Goal: Task Accomplishment & Management: Complete application form

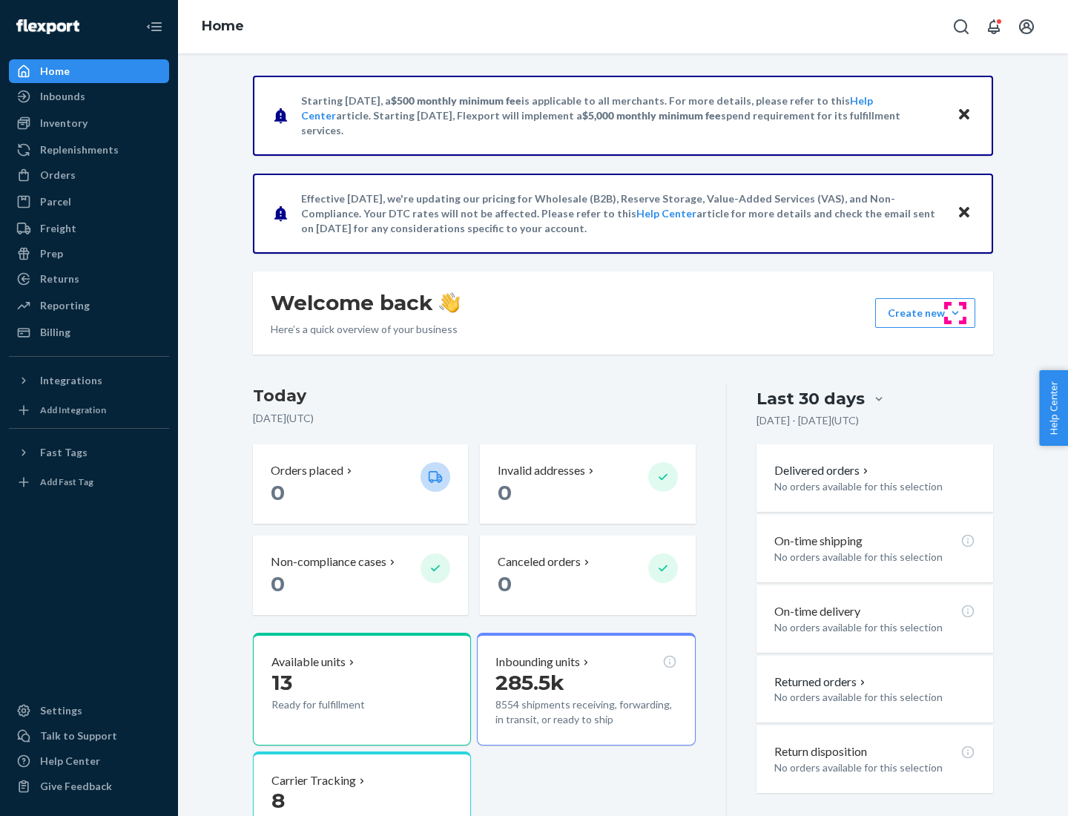
click at [955, 313] on button "Create new Create new inbound Create new order Create new product" at bounding box center [925, 313] width 100 height 30
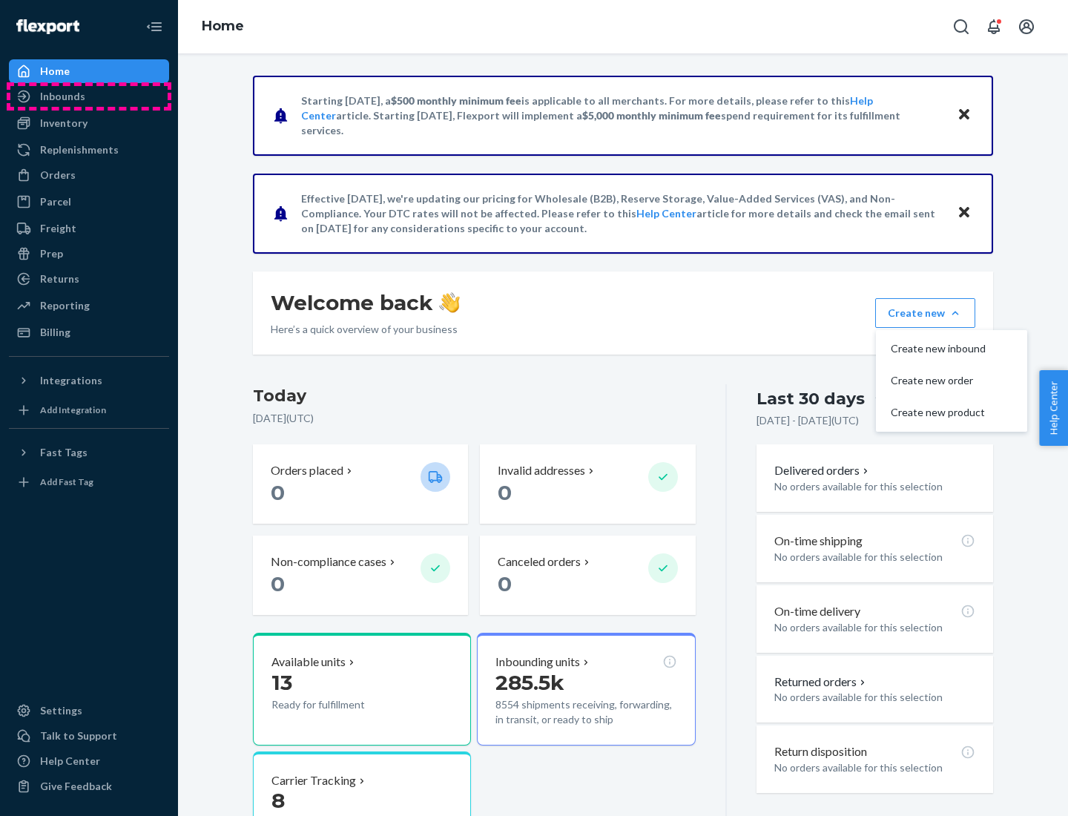
click at [89, 96] on div "Inbounds" at bounding box center [88, 96] width 157 height 21
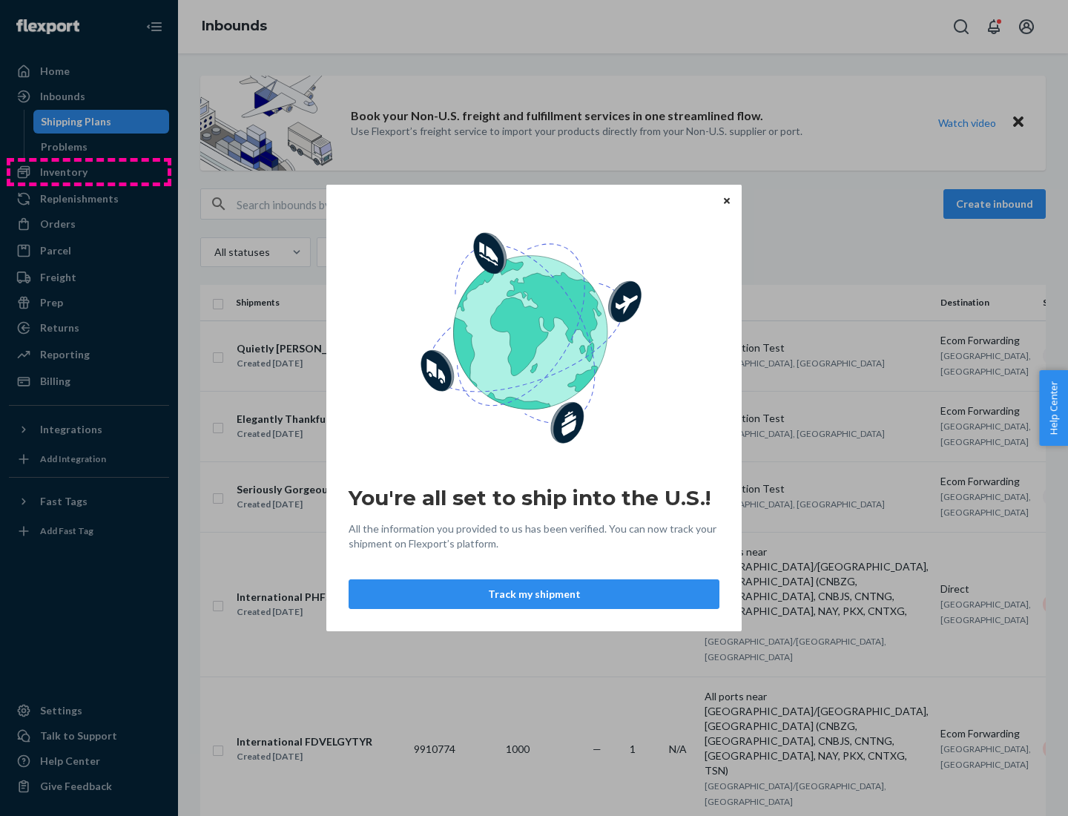
click at [89, 172] on div "You're all set to ship into the U.S.! All the information you provided to us ha…" at bounding box center [534, 408] width 1068 height 816
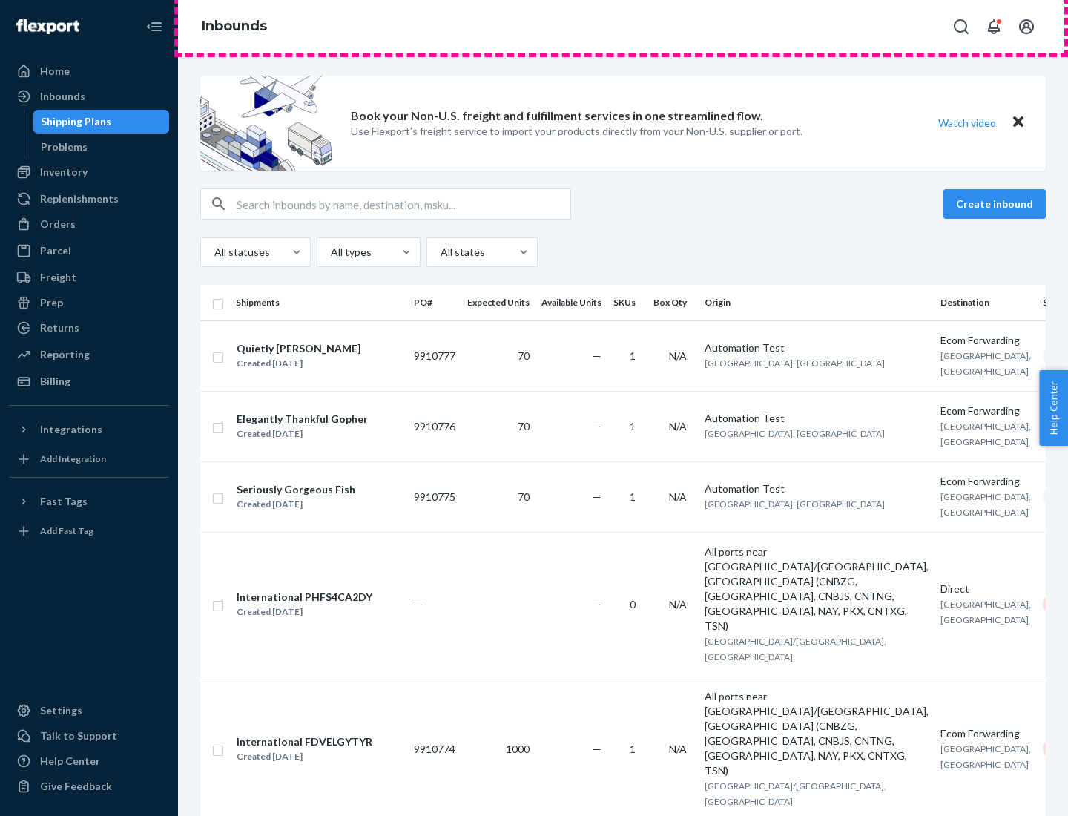
click at [623, 27] on div "Inbounds" at bounding box center [623, 26] width 890 height 53
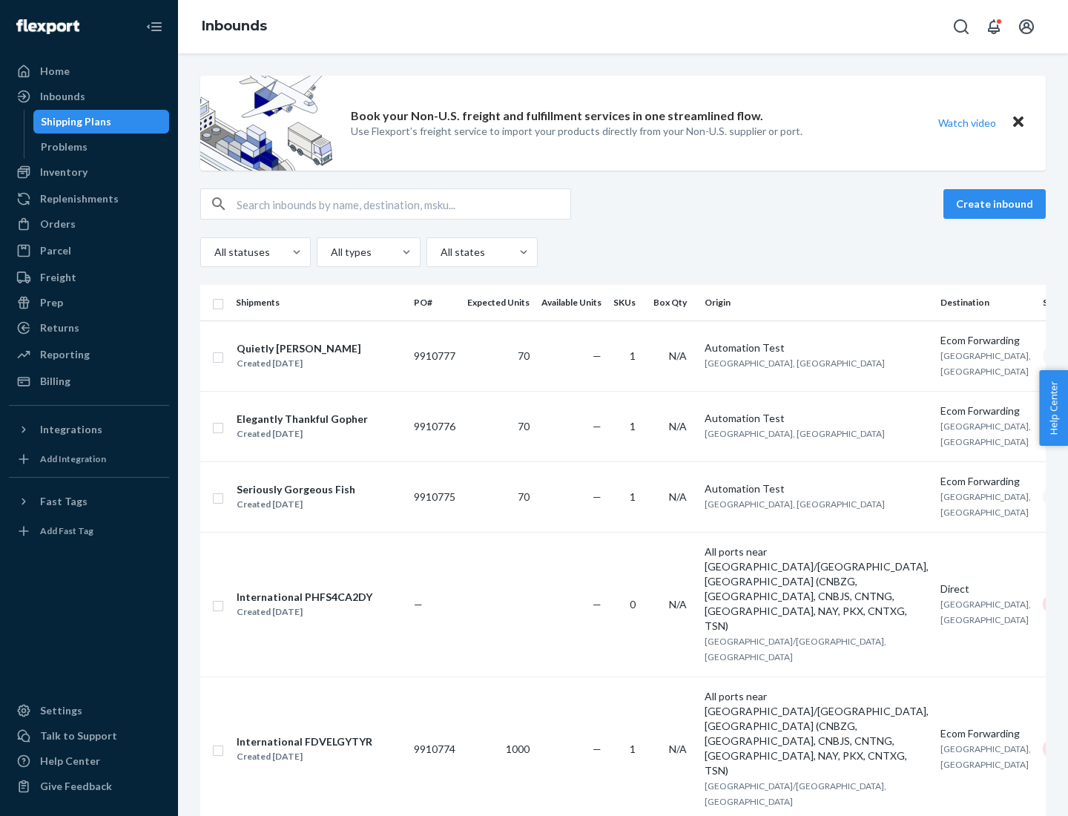
click at [623, 27] on div "Inbounds" at bounding box center [623, 26] width 890 height 53
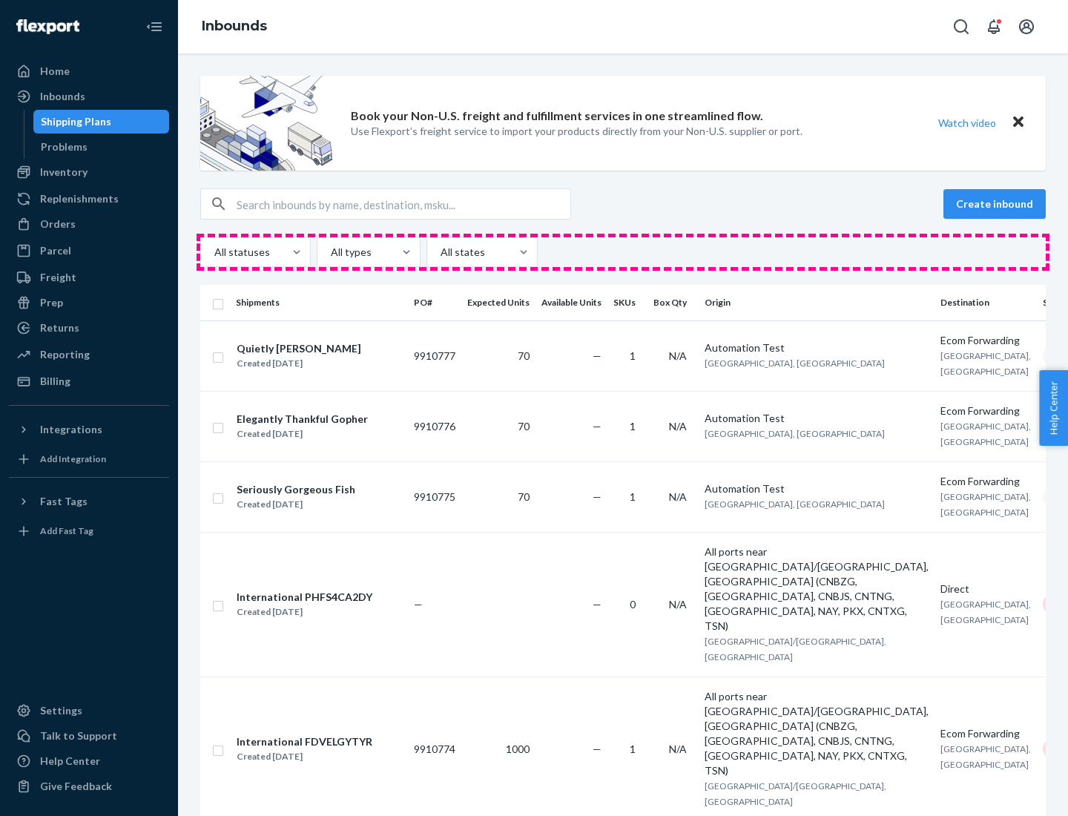
click at [623, 252] on div "All statuses All types All states" at bounding box center [622, 252] width 845 height 30
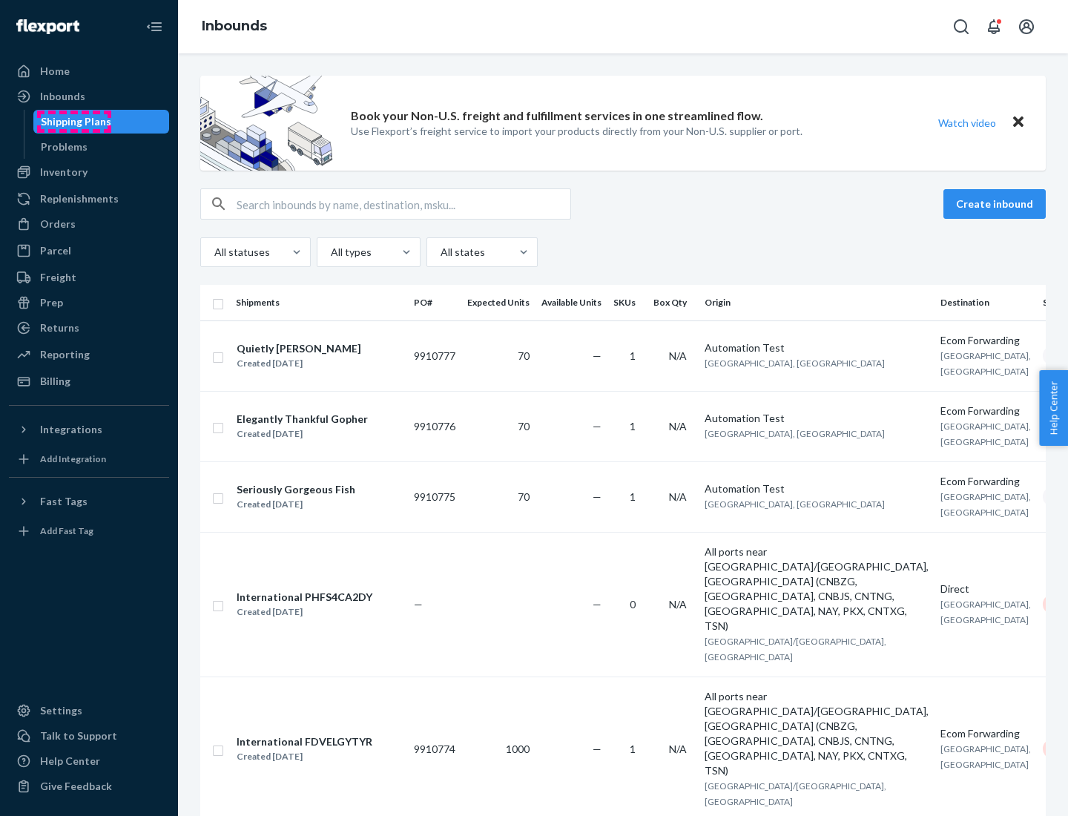
click at [73, 122] on div "Shipping Plans" at bounding box center [76, 121] width 70 height 15
click at [997, 204] on button "Create inbound" at bounding box center [994, 204] width 102 height 30
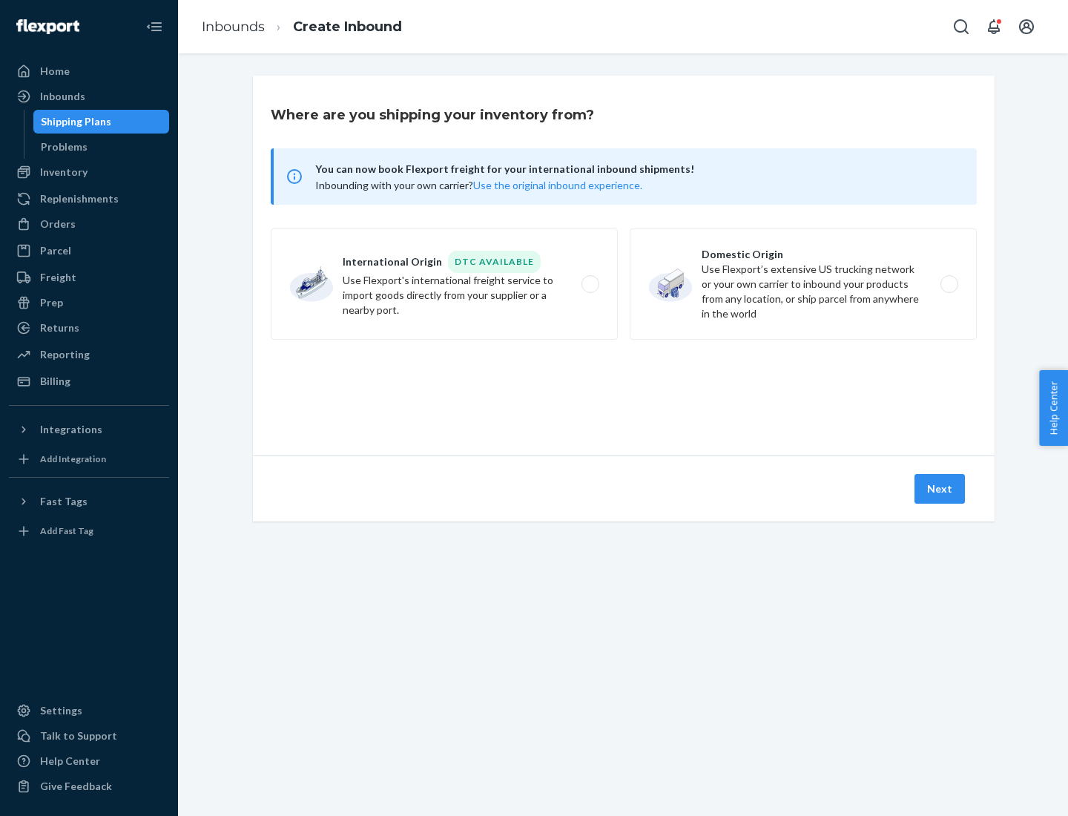
click at [444, 284] on label "International Origin DTC Available Use Flexport's international freight service…" at bounding box center [444, 283] width 347 height 111
click at [590, 284] on input "International Origin DTC Available Use Flexport's international freight service…" at bounding box center [595, 285] width 10 height 10
radio input "true"
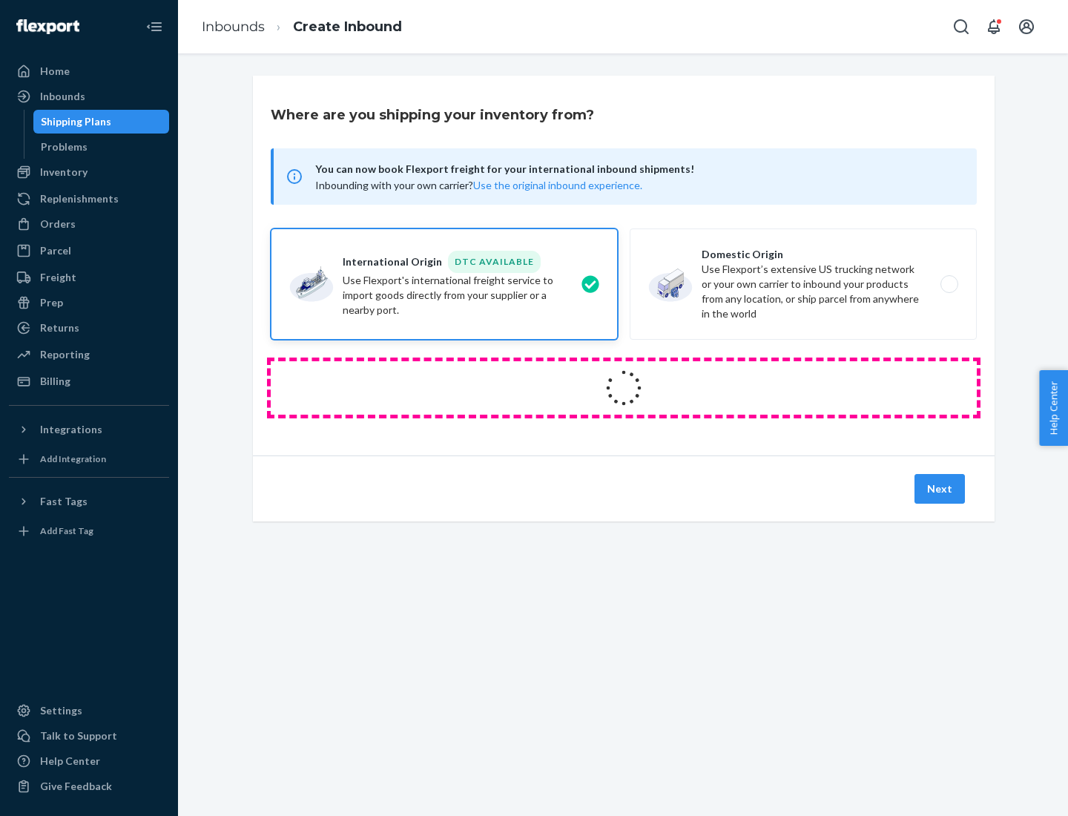
click at [624, 388] on icon at bounding box center [623, 387] width 47 height 47
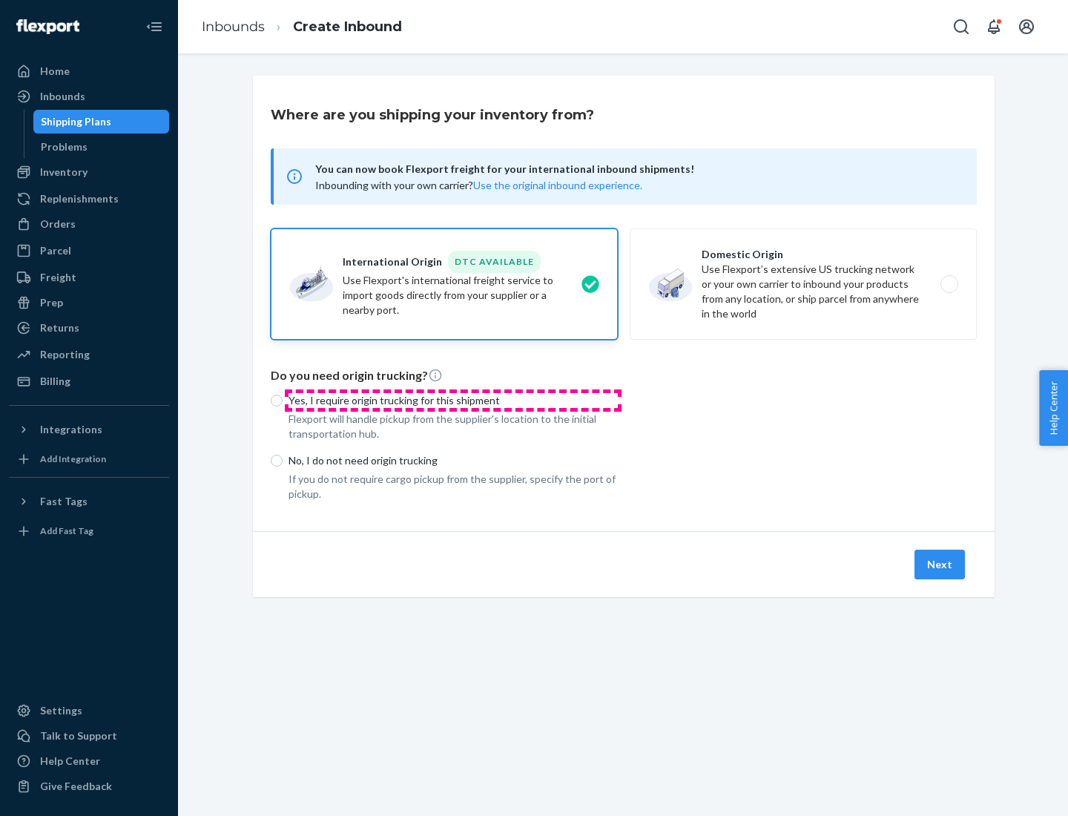
click at [453, 400] on p "Yes, I require origin trucking for this shipment" at bounding box center [453, 400] width 329 height 15
click at [283, 400] on input "Yes, I require origin trucking for this shipment" at bounding box center [277, 401] width 12 height 12
radio input "true"
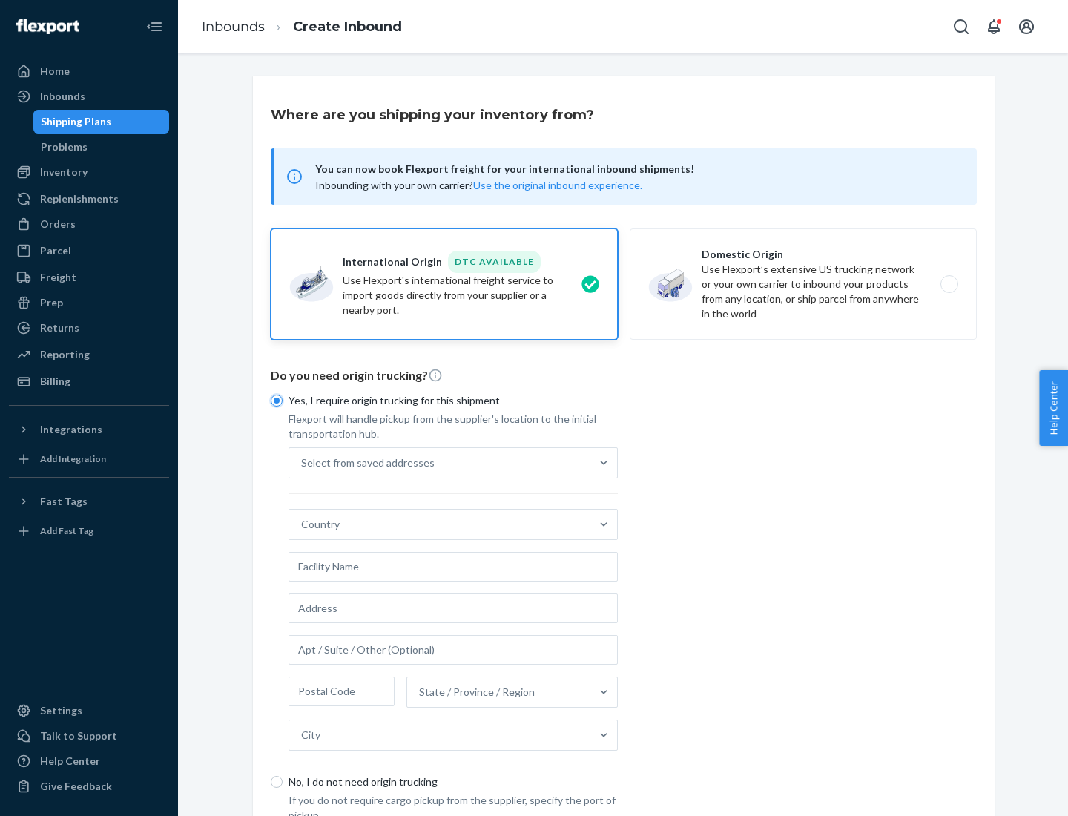
scroll to position [28, 0]
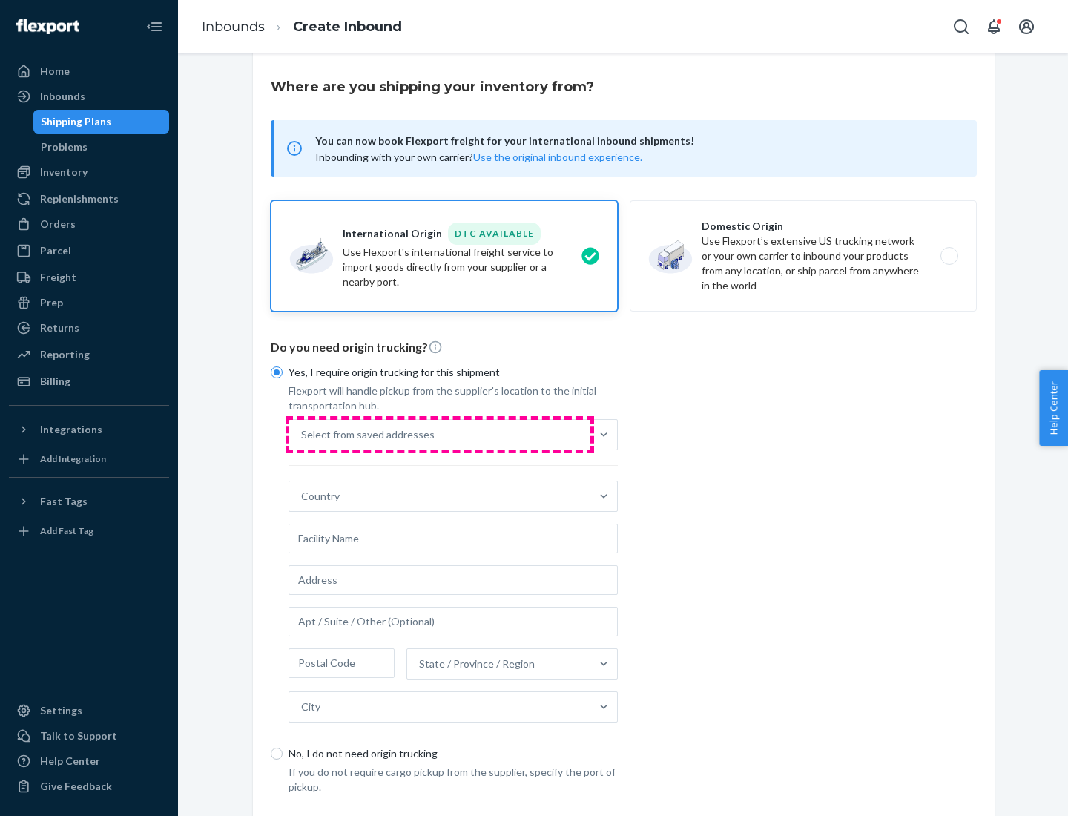
click at [440, 434] on div "Select from saved addresses" at bounding box center [439, 435] width 301 height 30
click at [303, 434] on input "Select from saved addresses" at bounding box center [301, 434] width 1 height 15
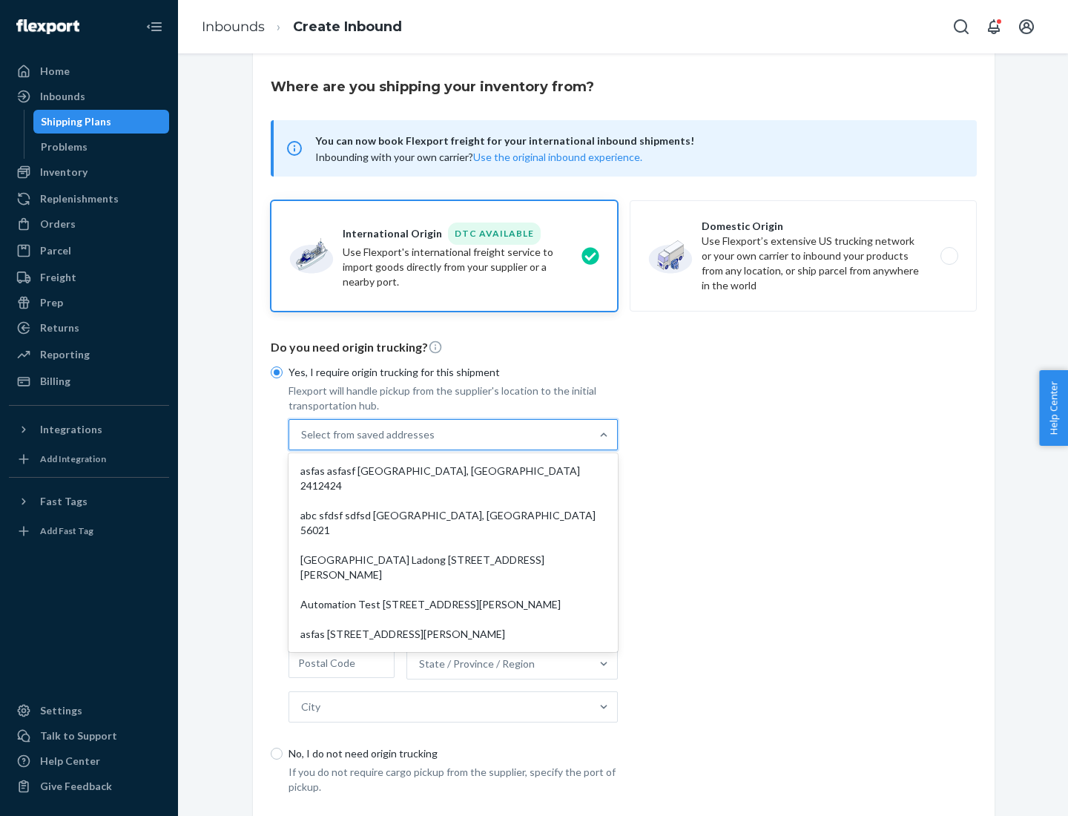
scroll to position [65, 0]
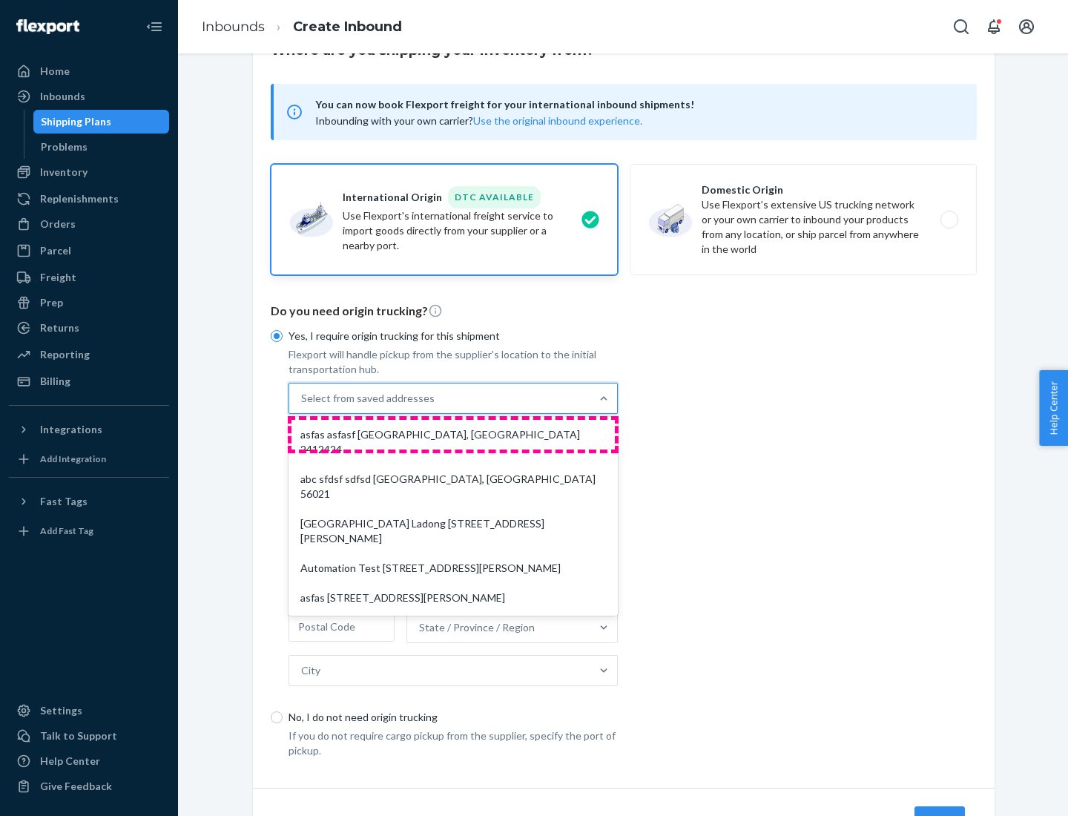
click at [453, 434] on div "asfas asfasf [GEOGRAPHIC_DATA], [GEOGRAPHIC_DATA] 2412424" at bounding box center [452, 442] width 323 height 44
click at [303, 406] on input "option asfas asfasf [GEOGRAPHIC_DATA], [GEOGRAPHIC_DATA] 2412424 focused, 1 of …" at bounding box center [301, 398] width 1 height 15
type input "asfas"
type input "asfasf"
type input "2412424"
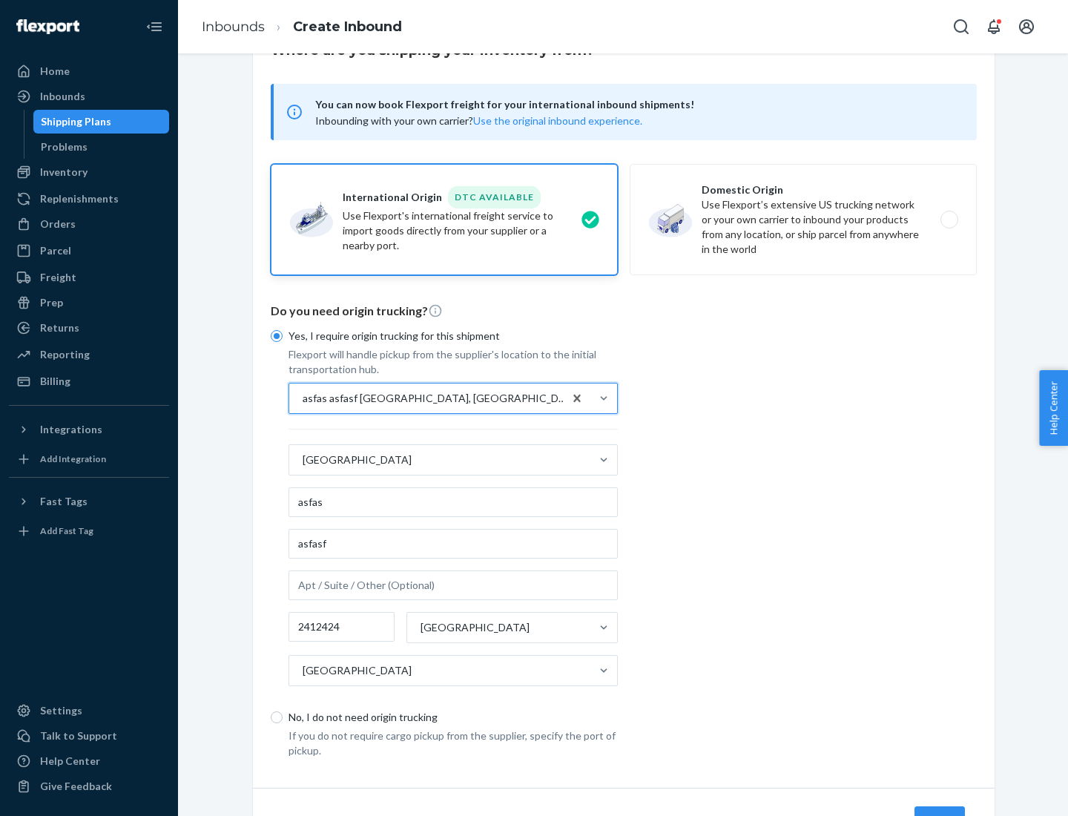
scroll to position [138, 0]
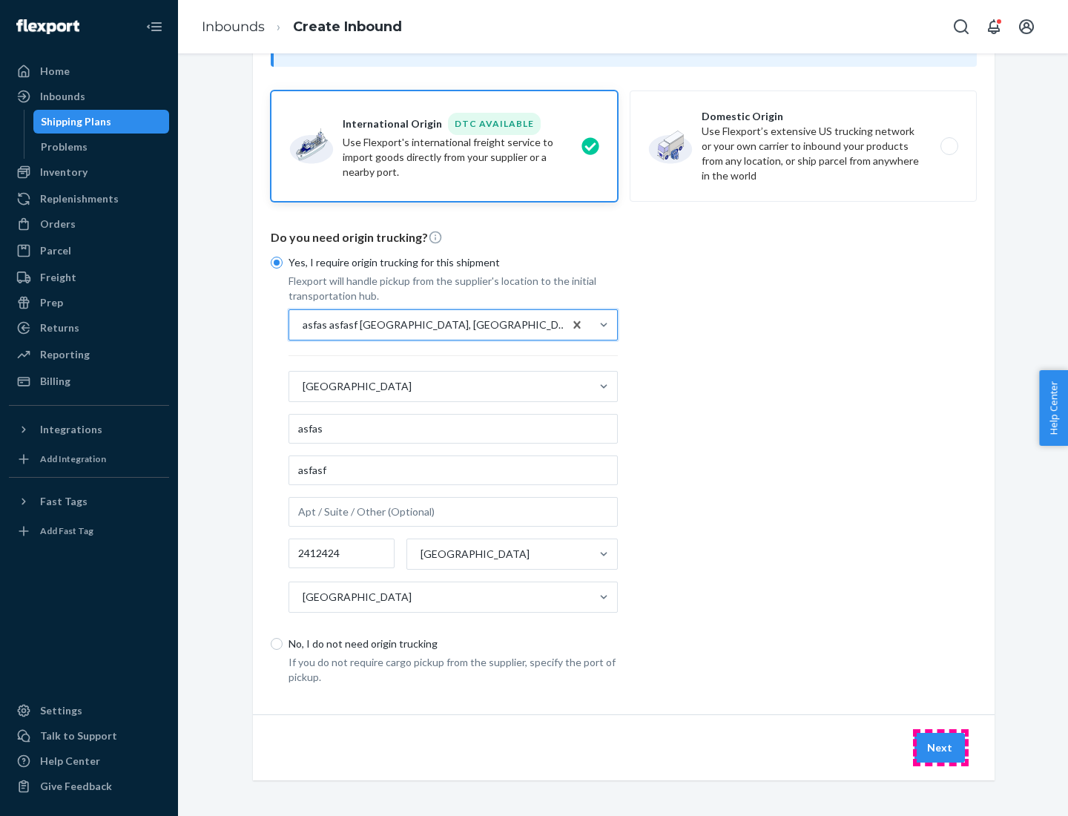
click at [940, 747] on button "Next" at bounding box center [939, 748] width 50 height 30
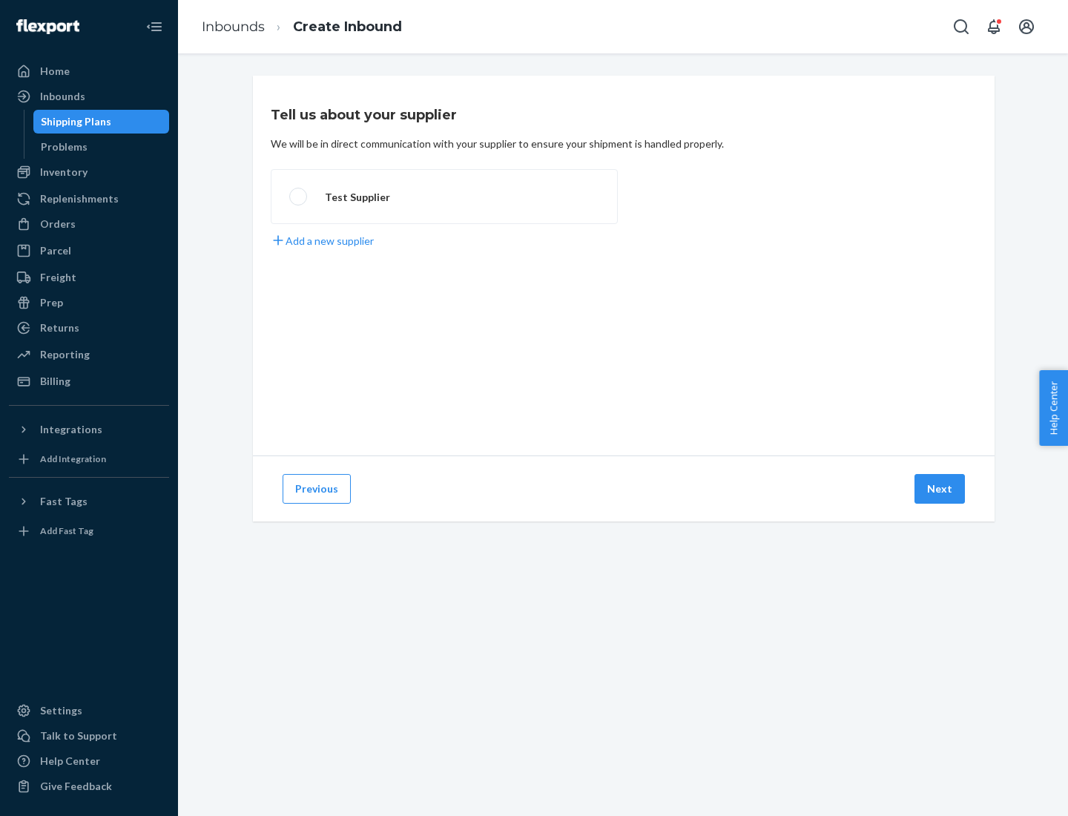
click at [444, 197] on label "Test Supplier" at bounding box center [444, 196] width 347 height 55
click at [299, 197] on input "Test Supplier" at bounding box center [294, 197] width 10 height 10
radio input "true"
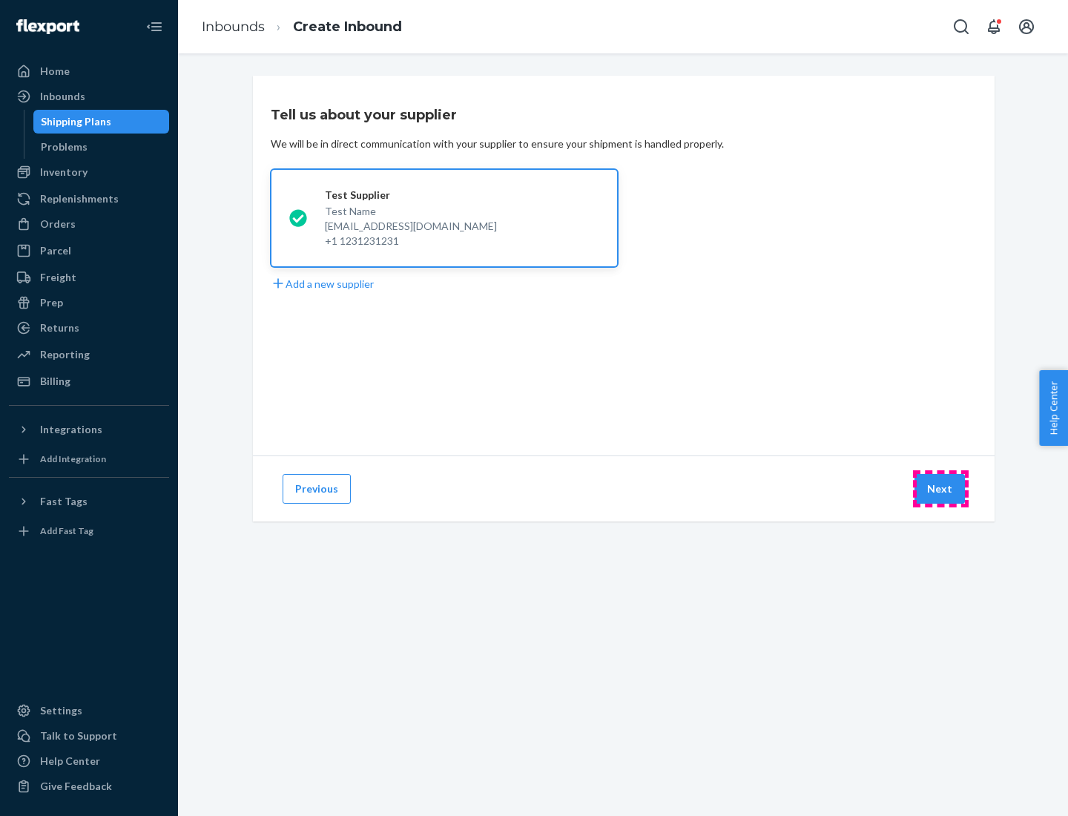
click at [940, 489] on button "Next" at bounding box center [939, 489] width 50 height 30
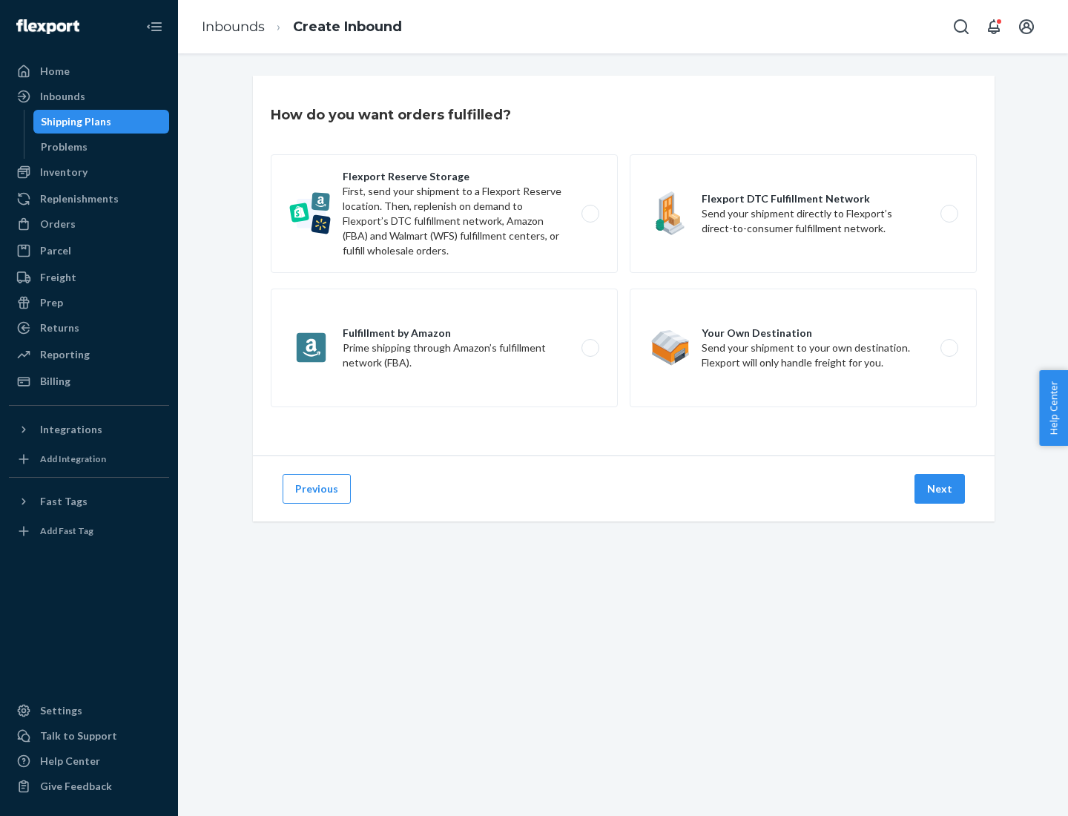
click at [444, 348] on label "Fulfillment by Amazon Prime shipping through Amazon’s fulfillment network (FBA)." at bounding box center [444, 348] width 347 height 119
click at [590, 348] on input "Fulfillment by Amazon Prime shipping through Amazon’s fulfillment network (FBA)." at bounding box center [595, 348] width 10 height 10
radio input "true"
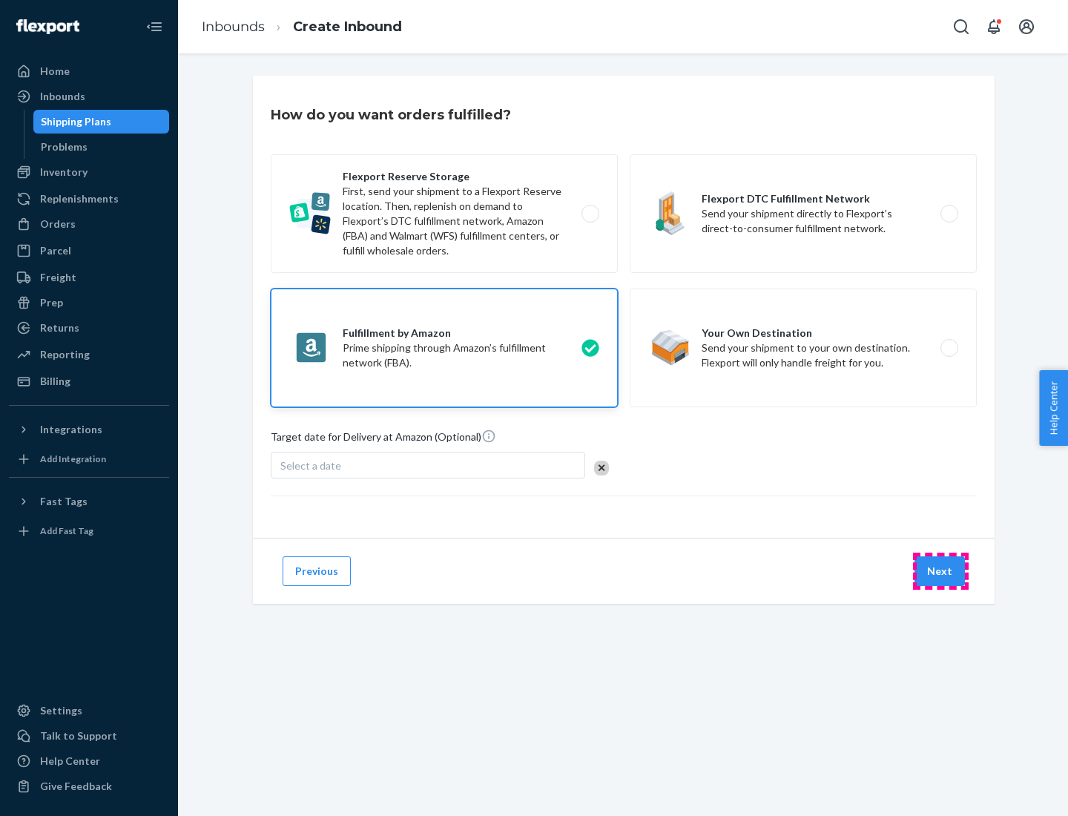
click at [940, 571] on button "Next" at bounding box center [939, 571] width 50 height 30
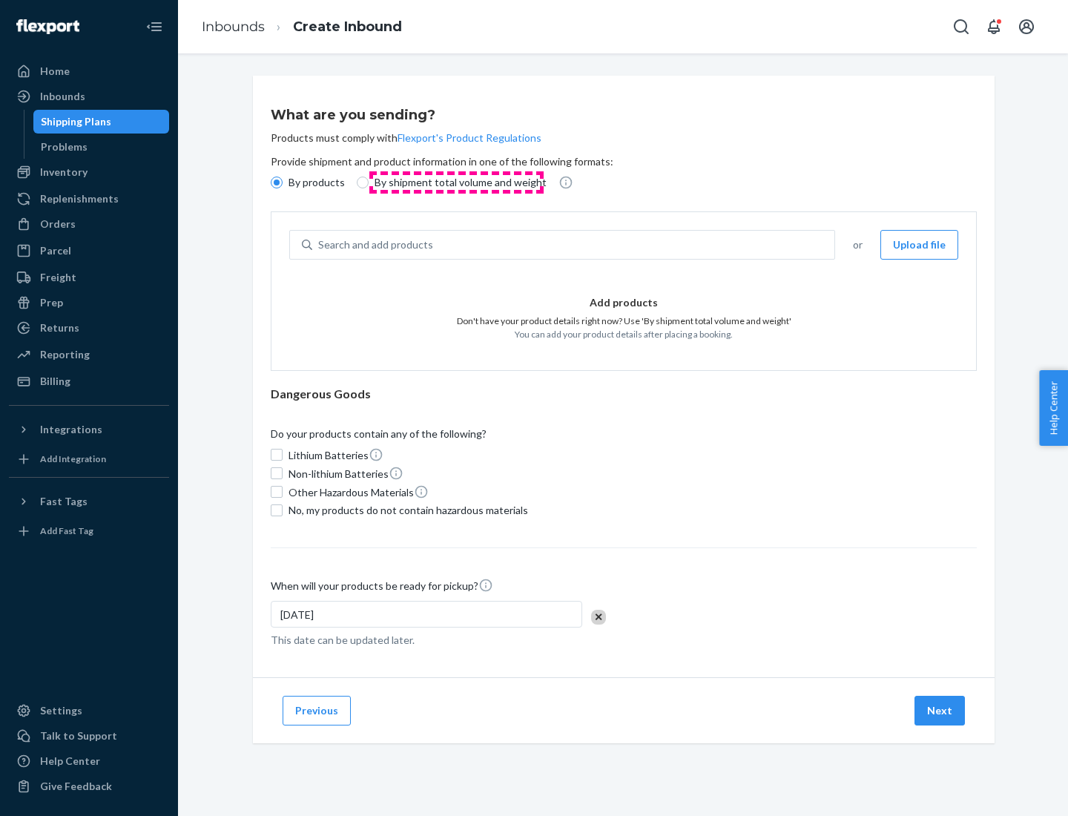
click at [456, 182] on p "By shipment total volume and weight" at bounding box center [461, 182] width 172 height 15
click at [369, 182] on input "By shipment total volume and weight" at bounding box center [363, 183] width 12 height 12
radio input "true"
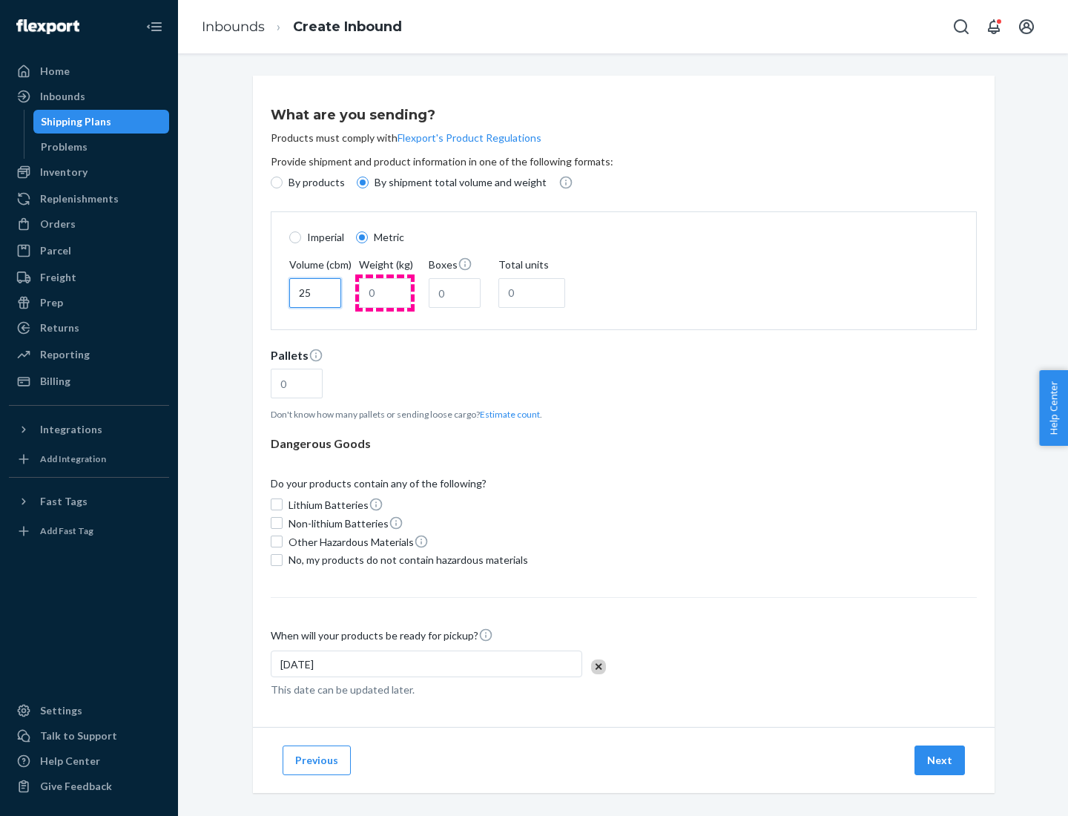
type input "25"
type input "100"
type input "50"
type input "500"
click at [507, 414] on button "Estimate count" at bounding box center [510, 414] width 60 height 13
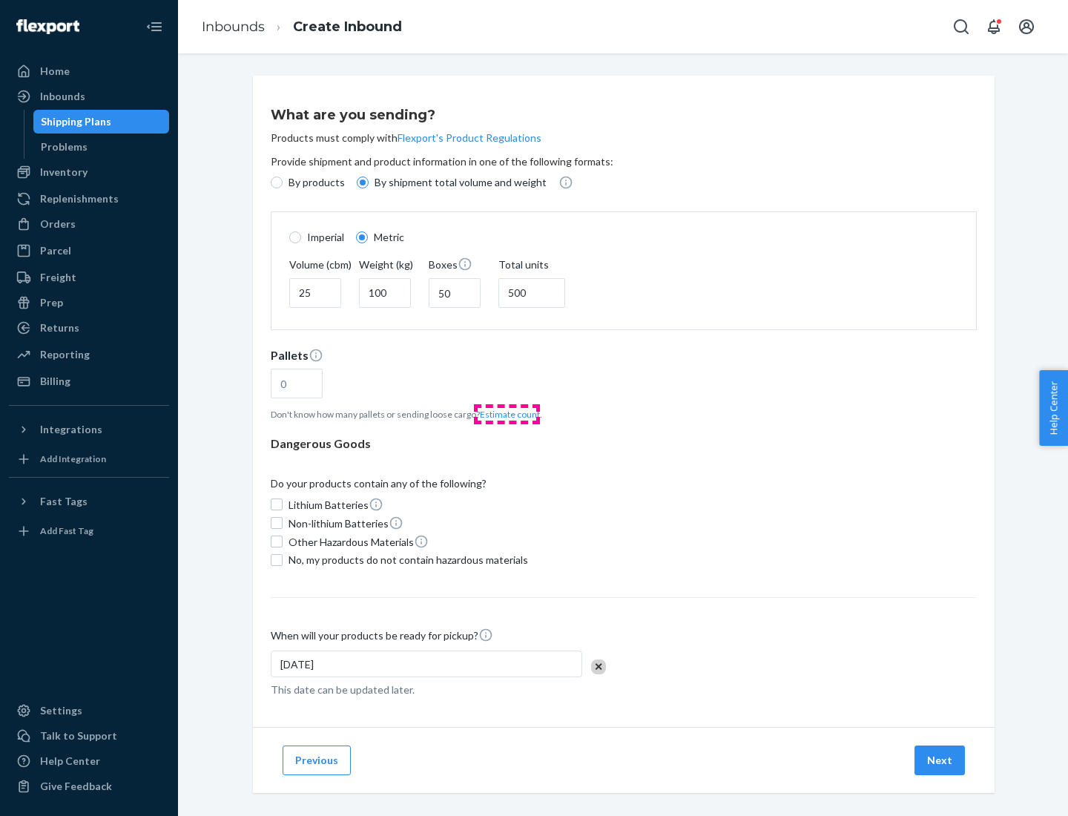
type input "16"
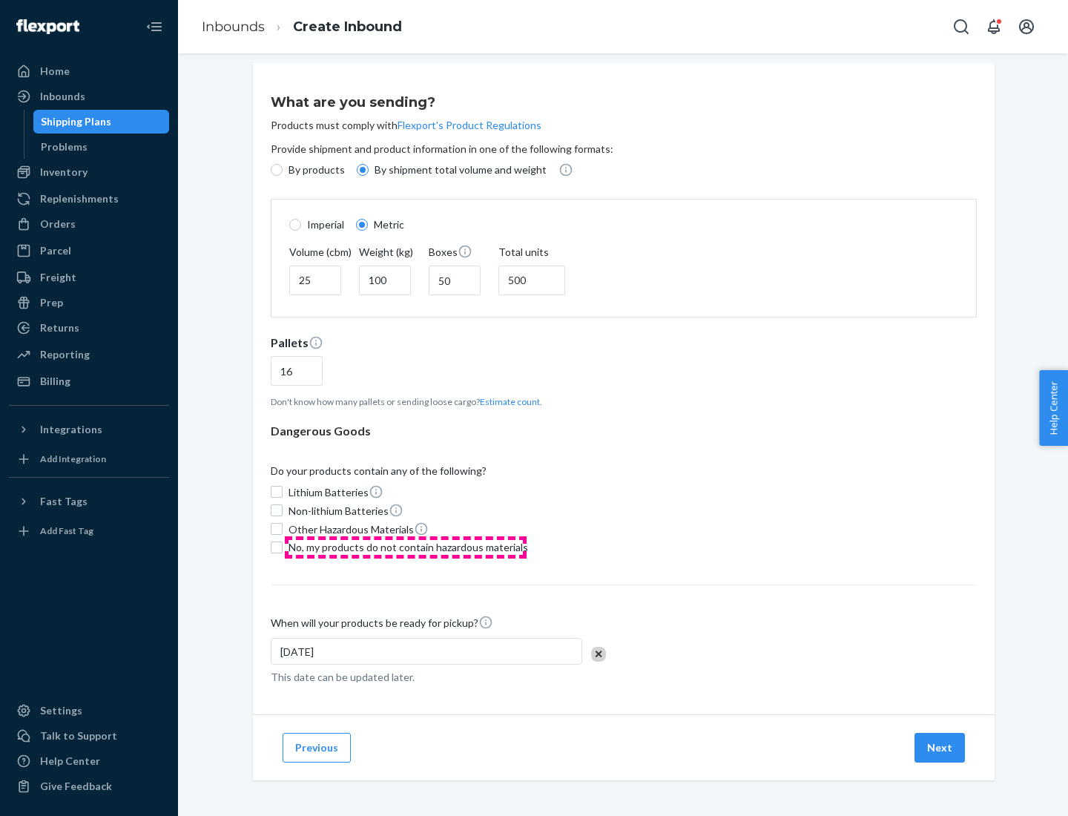
click at [406, 547] on span "No, my products do not contain hazardous materials" at bounding box center [409, 547] width 240 height 15
click at [283, 547] on input "No, my products do not contain hazardous materials" at bounding box center [277, 547] width 12 height 12
checkbox input "true"
click at [940, 747] on button "Next" at bounding box center [939, 748] width 50 height 30
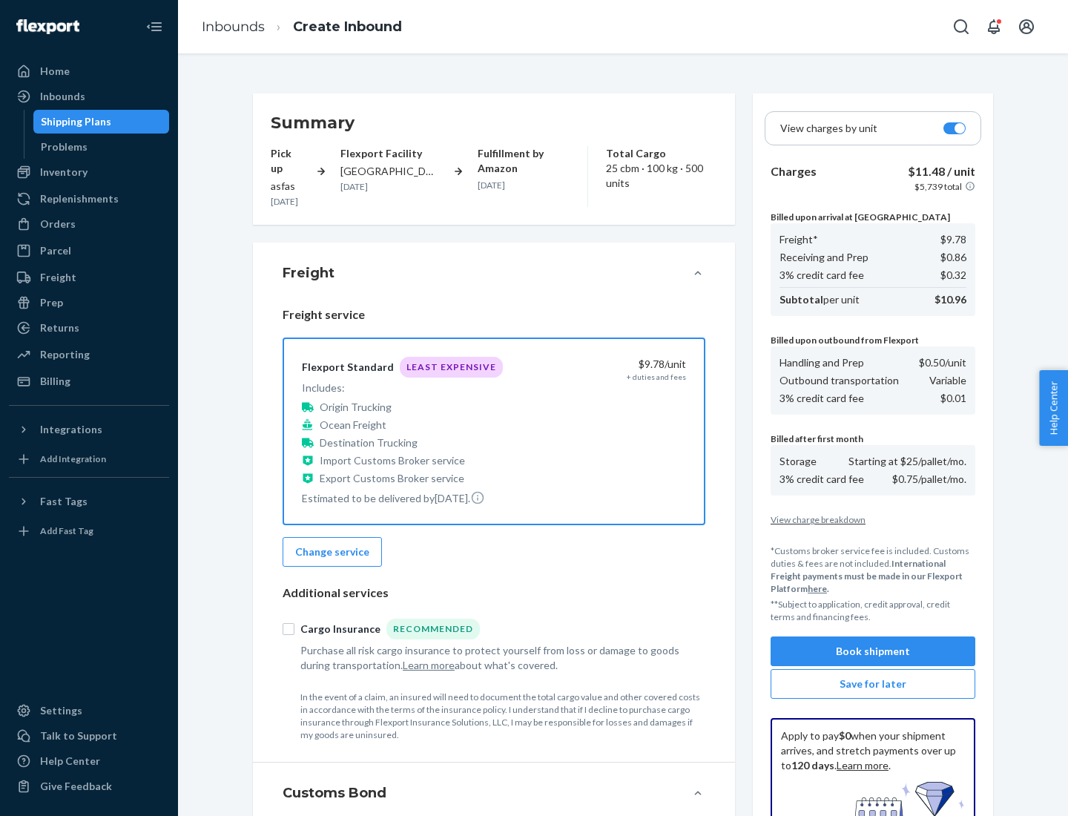
scroll to position [217, 0]
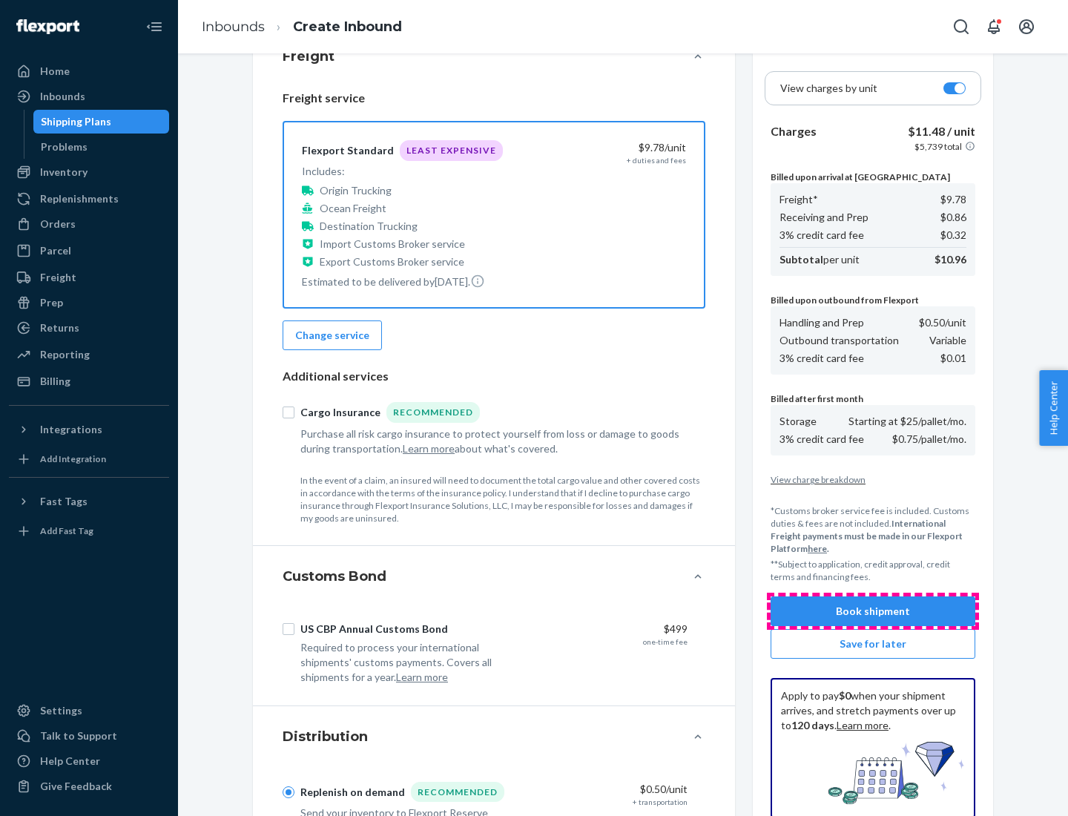
click at [873, 611] on button "Book shipment" at bounding box center [873, 611] width 205 height 30
